Goal: Navigation & Orientation: Find specific page/section

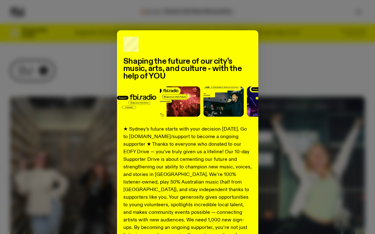
click at [286, 61] on div "Shaping the future of our city’s music, arts, and culture - with the help of YO…" at bounding box center [187, 159] width 355 height 259
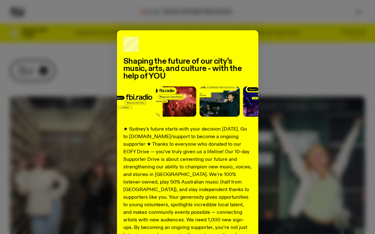
click at [123, 58] on h2 "Shaping the future of our city’s music, arts, and culture - with the help of YOU" at bounding box center [187, 69] width 129 height 22
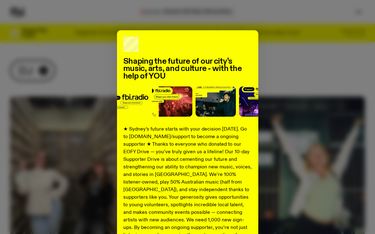
click at [268, 85] on div "Shaping the future of our city’s music, arts, and culture - with the help of YO…" at bounding box center [187, 159] width 355 height 259
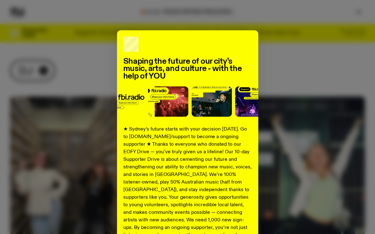
scroll to position [78, 0]
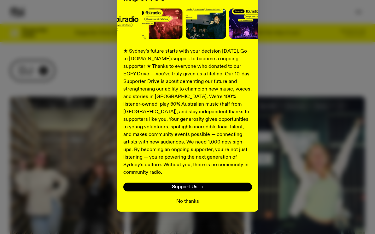
click at [183, 198] on button "No thanks" at bounding box center [187, 202] width 23 height 8
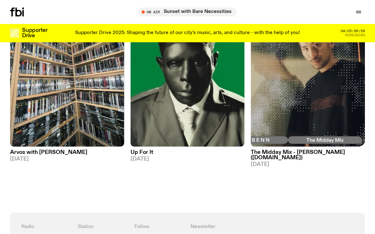
scroll to position [0, 0]
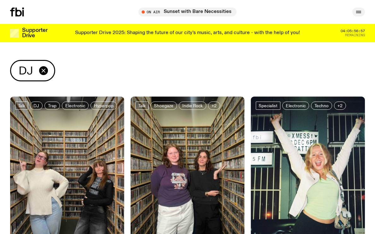
click at [361, 14] on icon "button" at bounding box center [359, 12] width 8 height 8
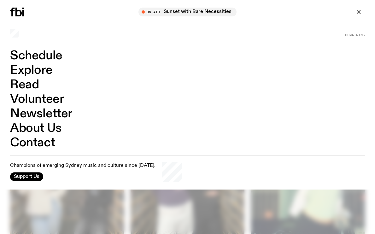
click at [38, 74] on link "Explore" at bounding box center [31, 70] width 42 height 12
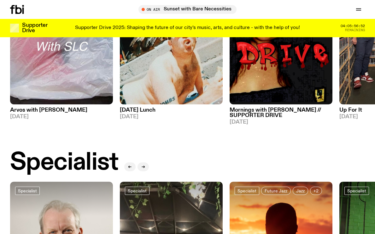
scroll to position [340, 0]
